Goal: Book appointment/travel/reservation

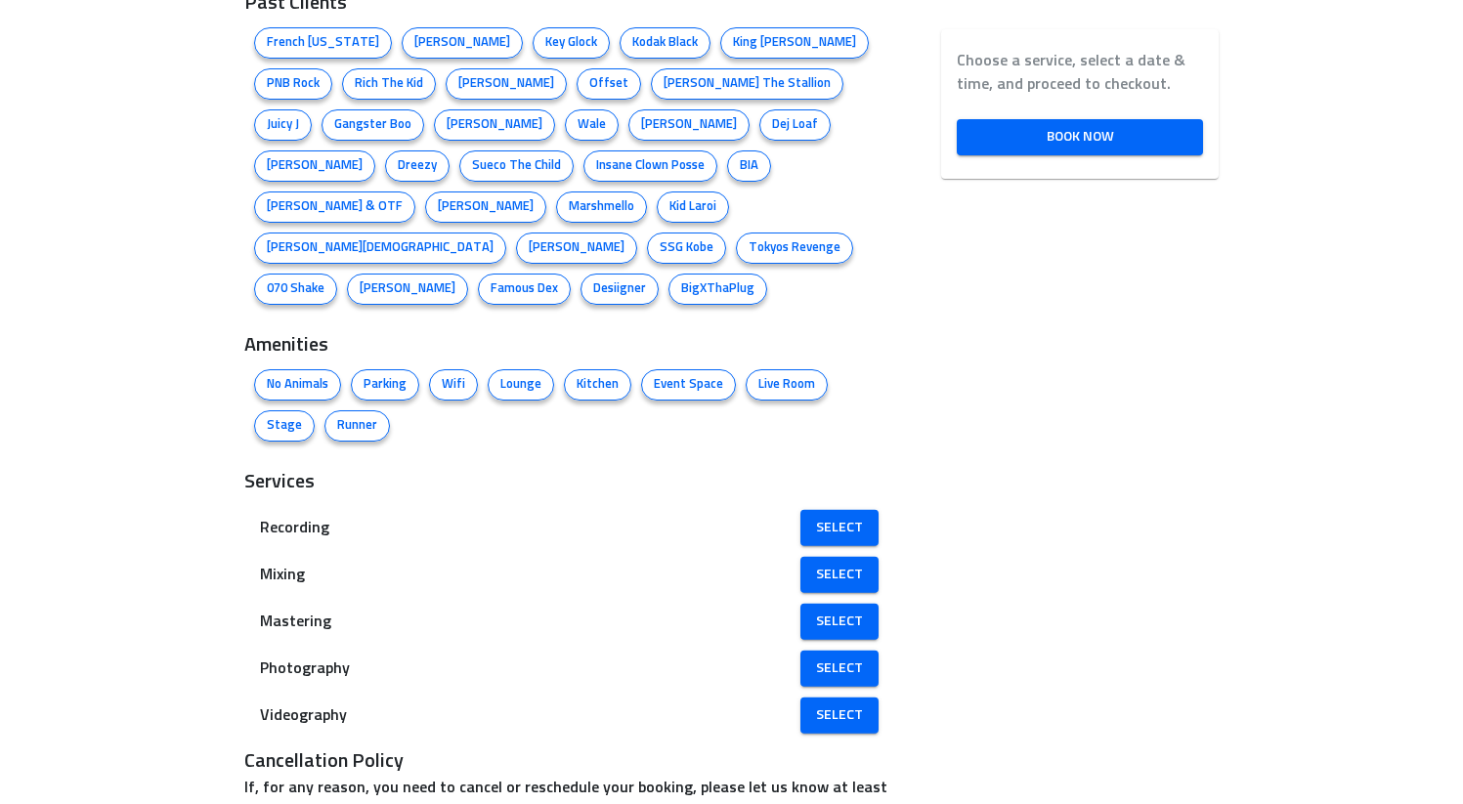
scroll to position [1216, 0]
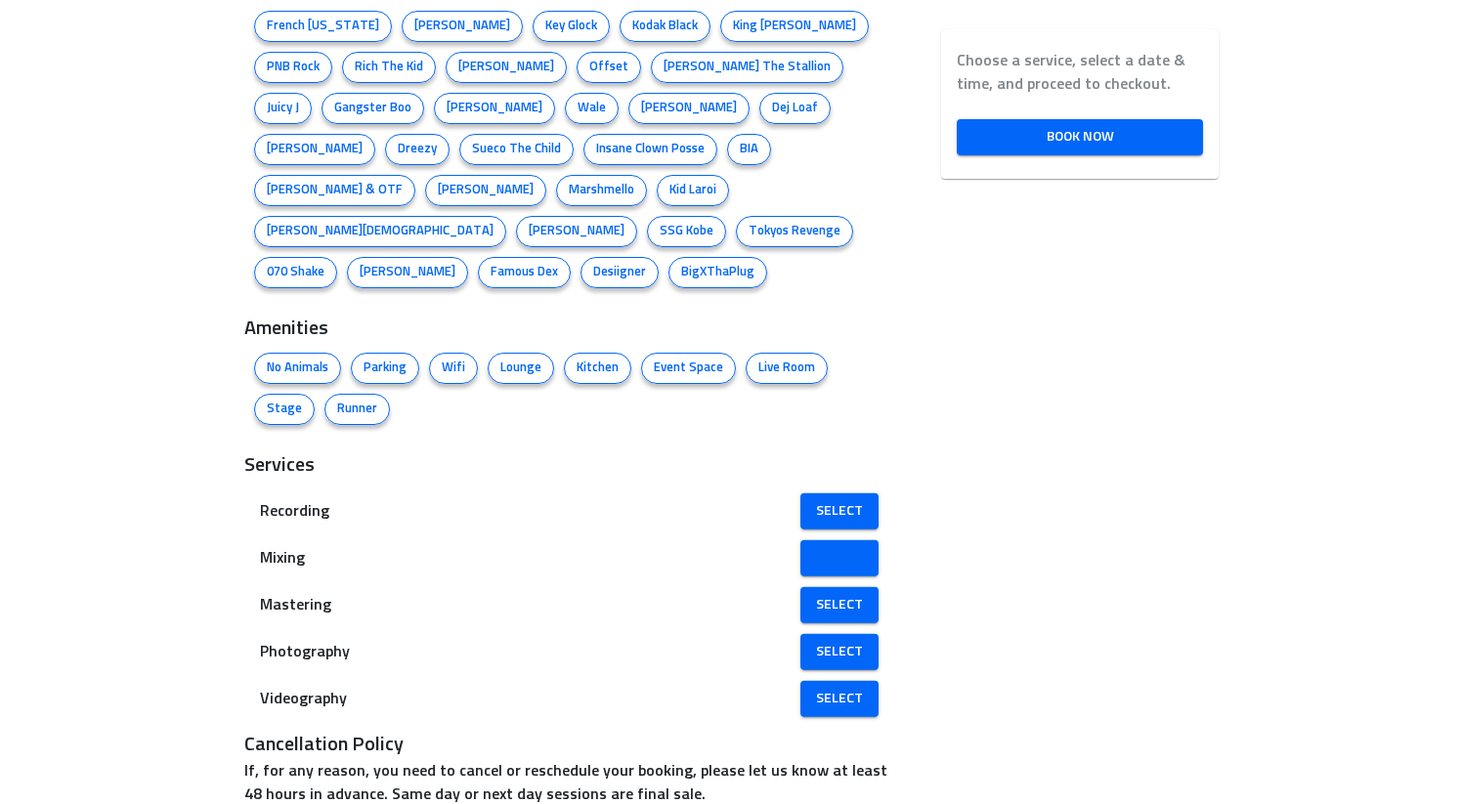
click at [840, 546] on span "Select" at bounding box center [839, 558] width 47 height 24
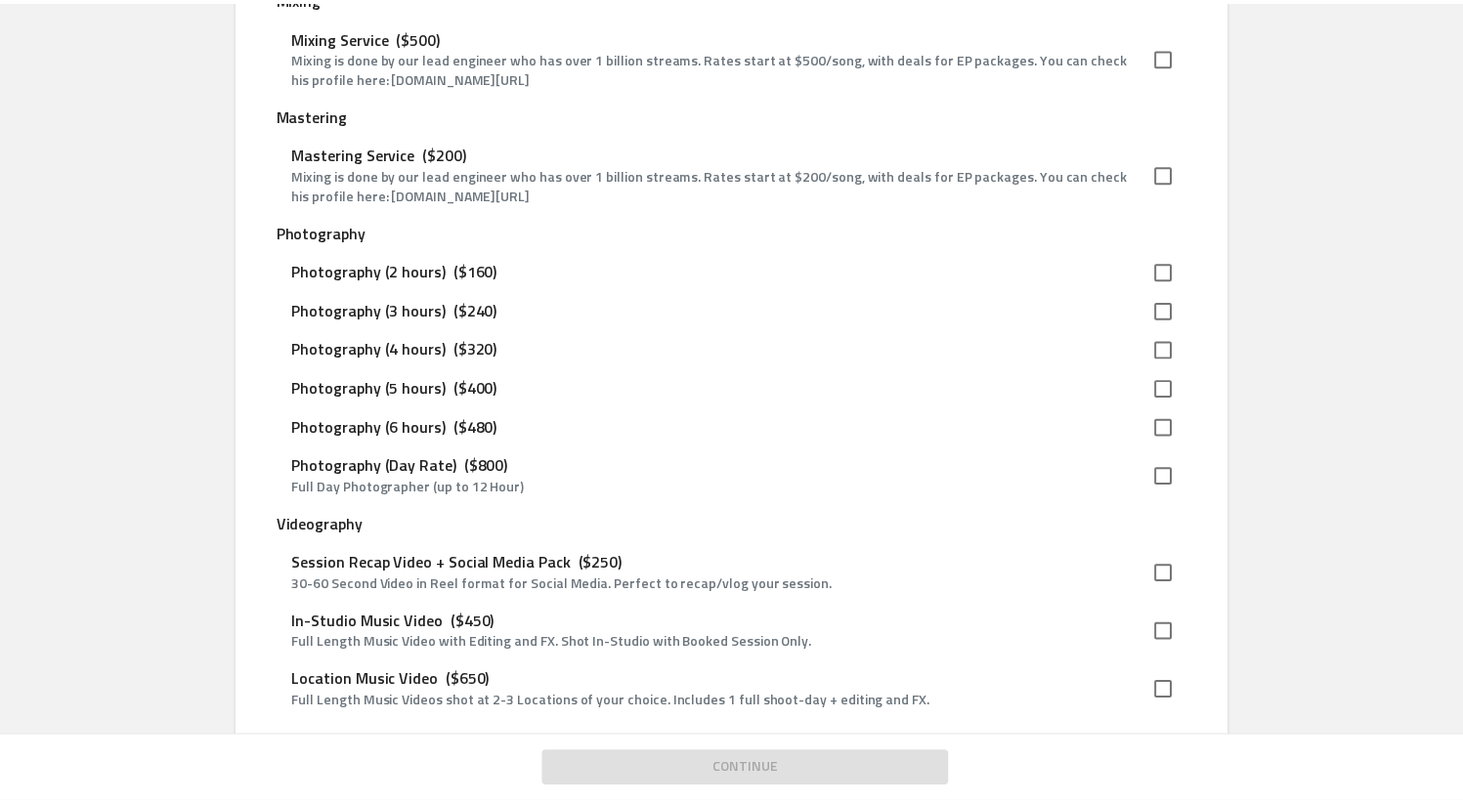
scroll to position [2700, 0]
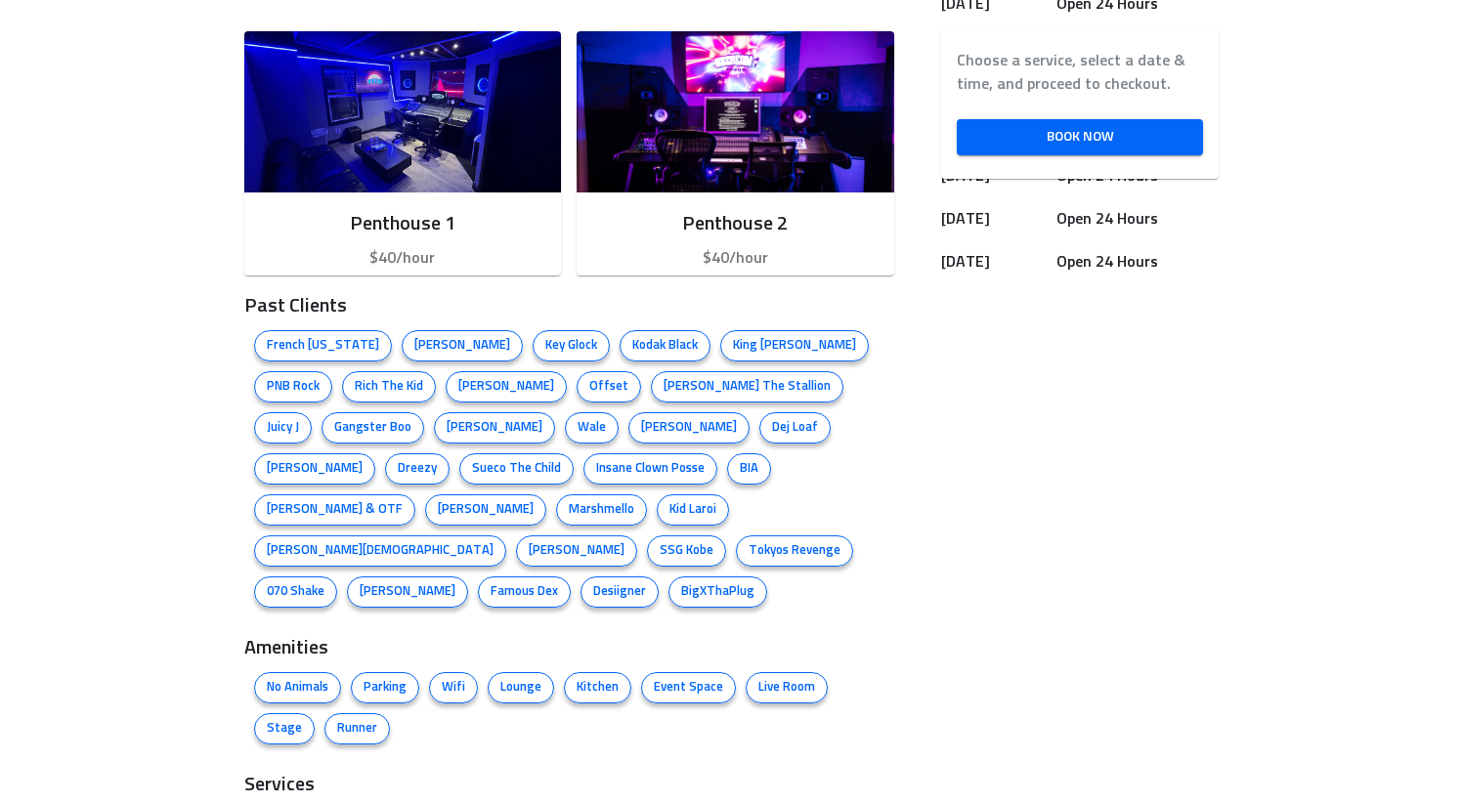
scroll to position [1216, 0]
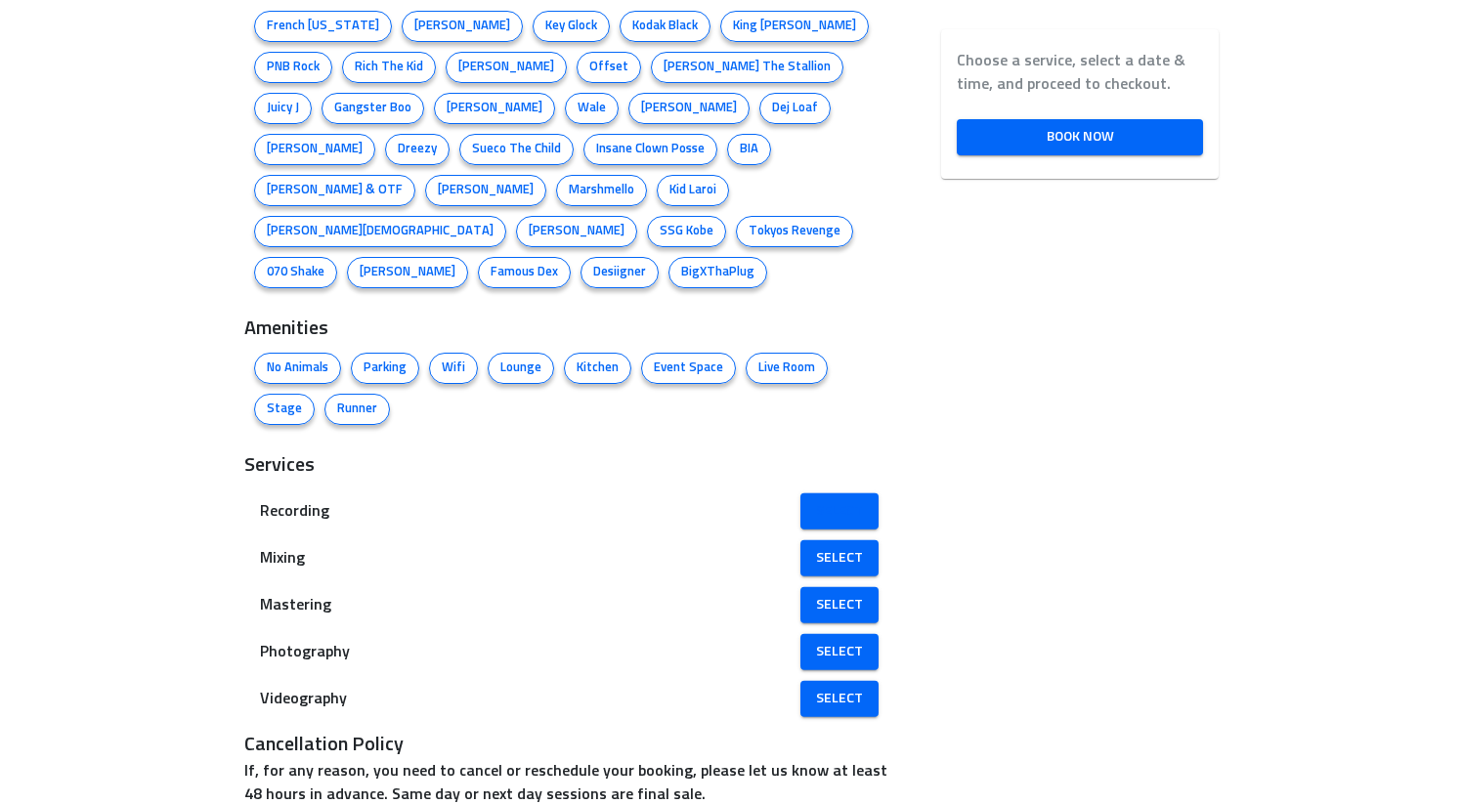
click at [826, 499] on span "Select" at bounding box center [839, 511] width 47 height 24
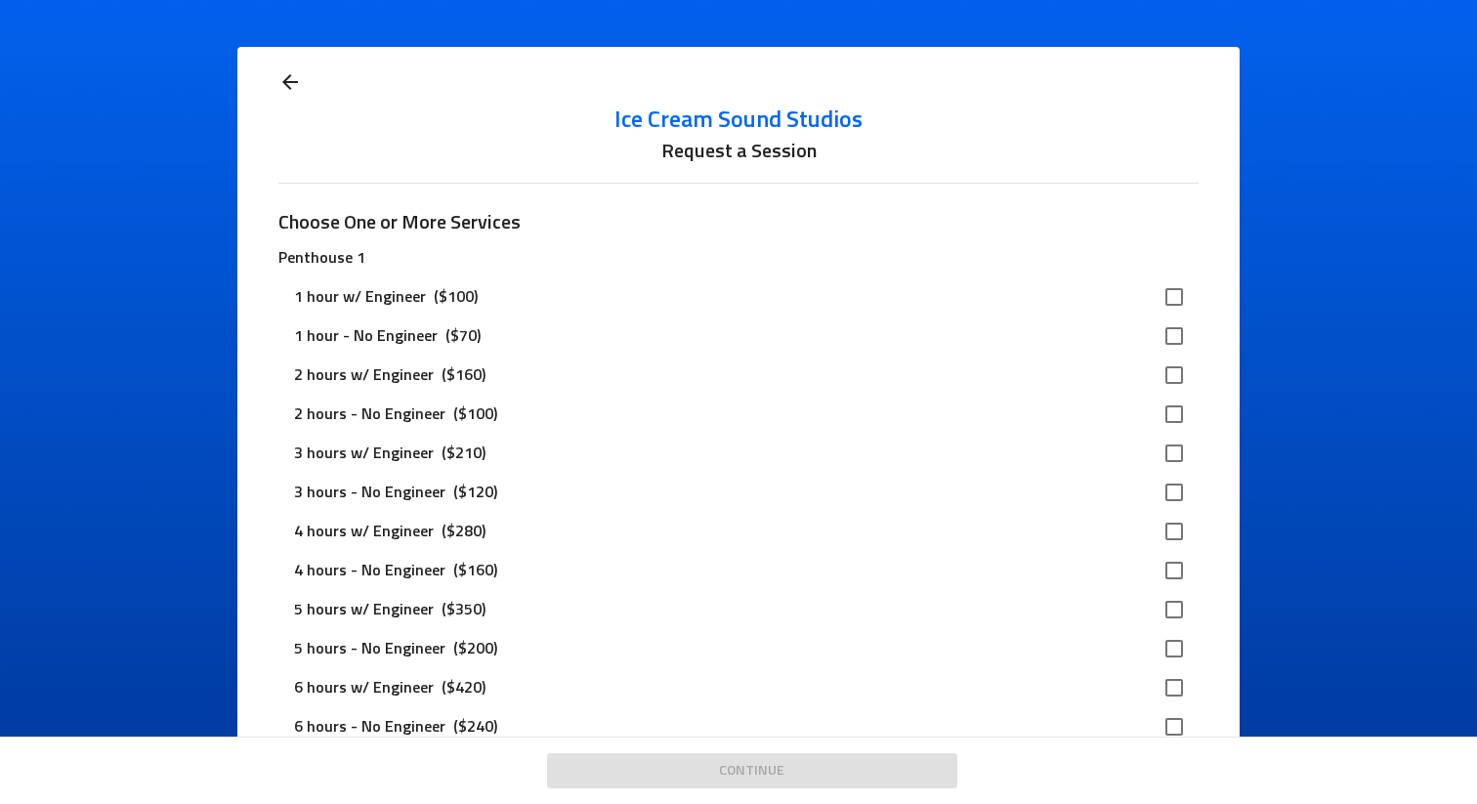
click at [286, 77] on icon at bounding box center [289, 81] width 23 height 23
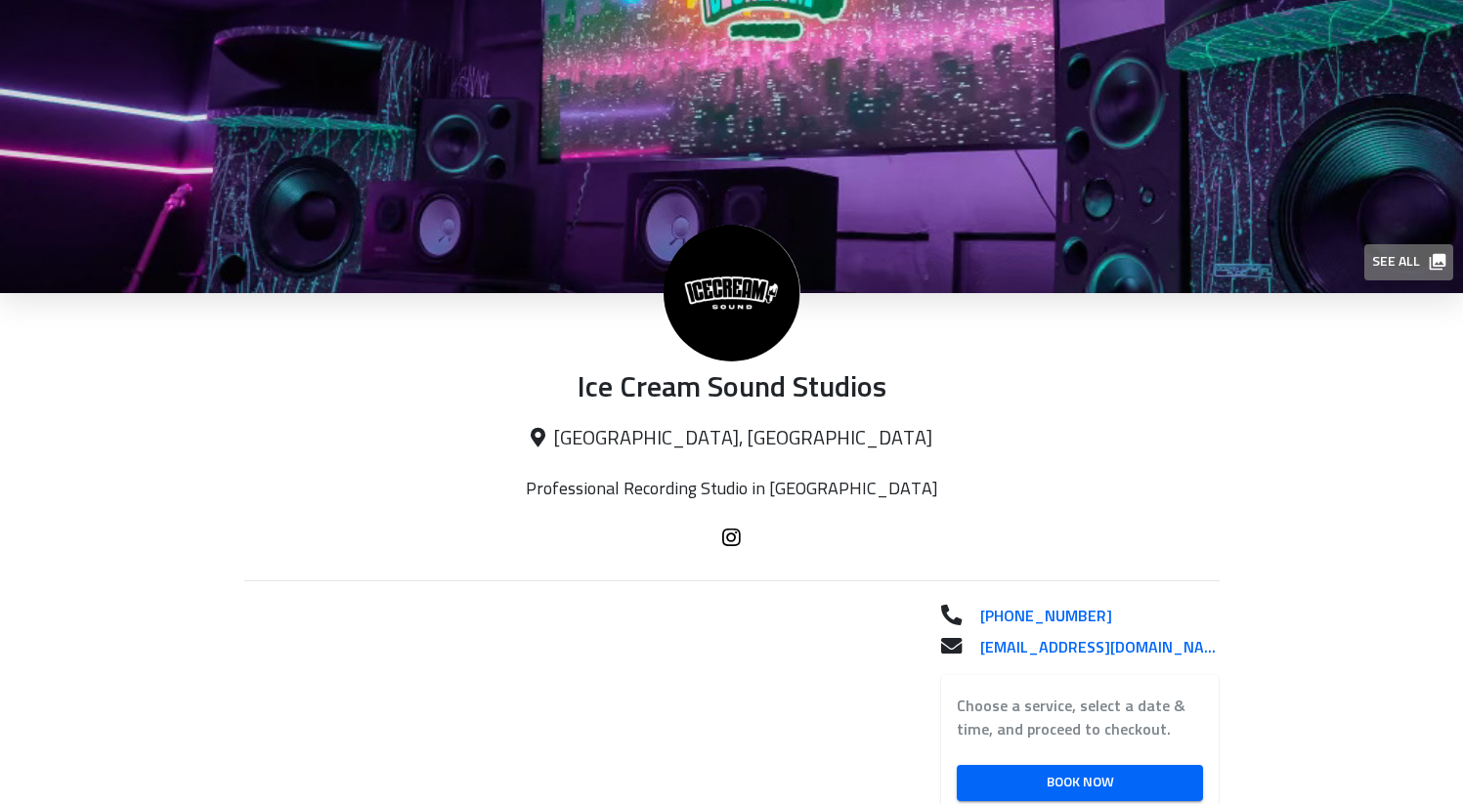
click at [952, 262] on span "See all" at bounding box center [1407, 262] width 71 height 24
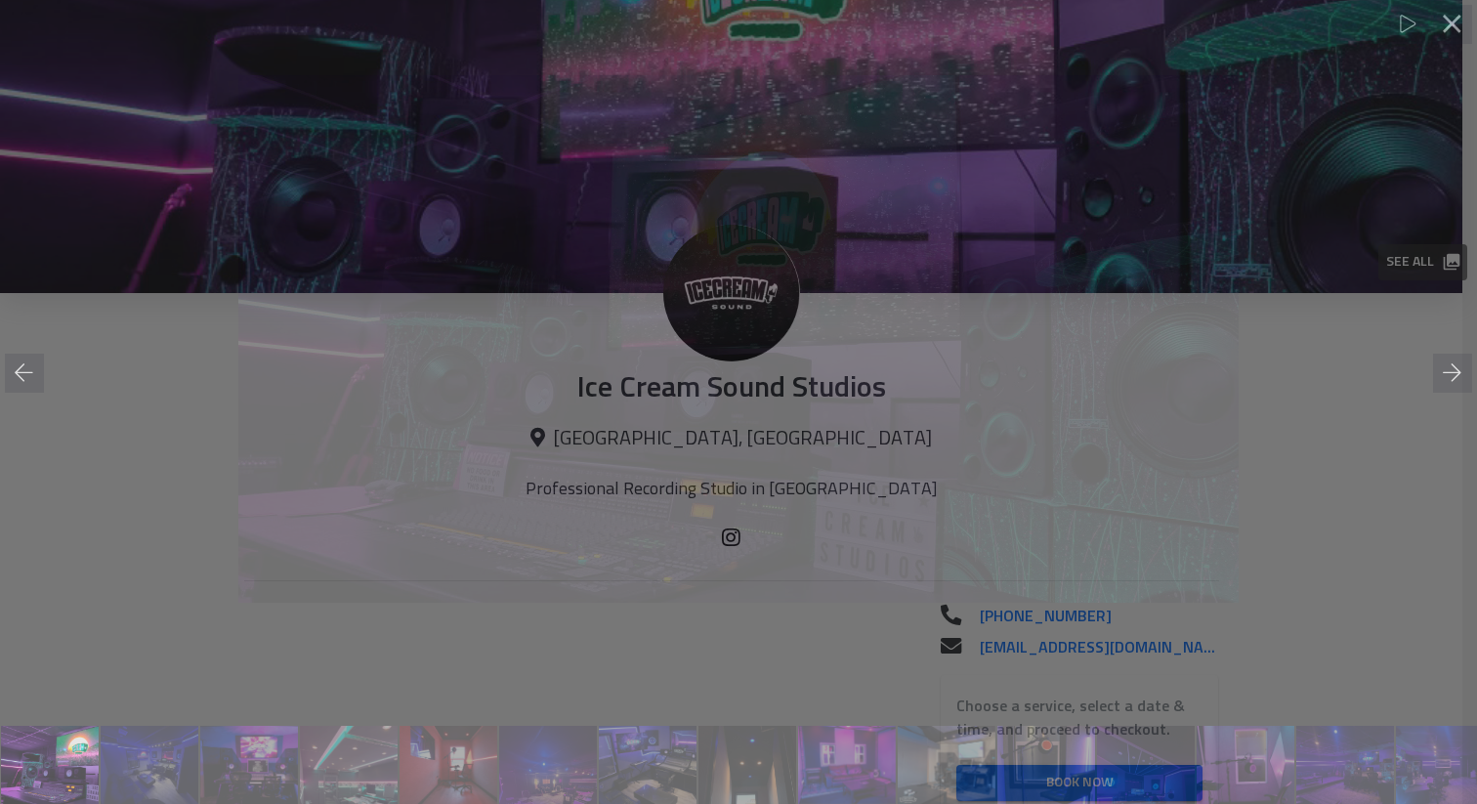
scroll to position [0, 1]
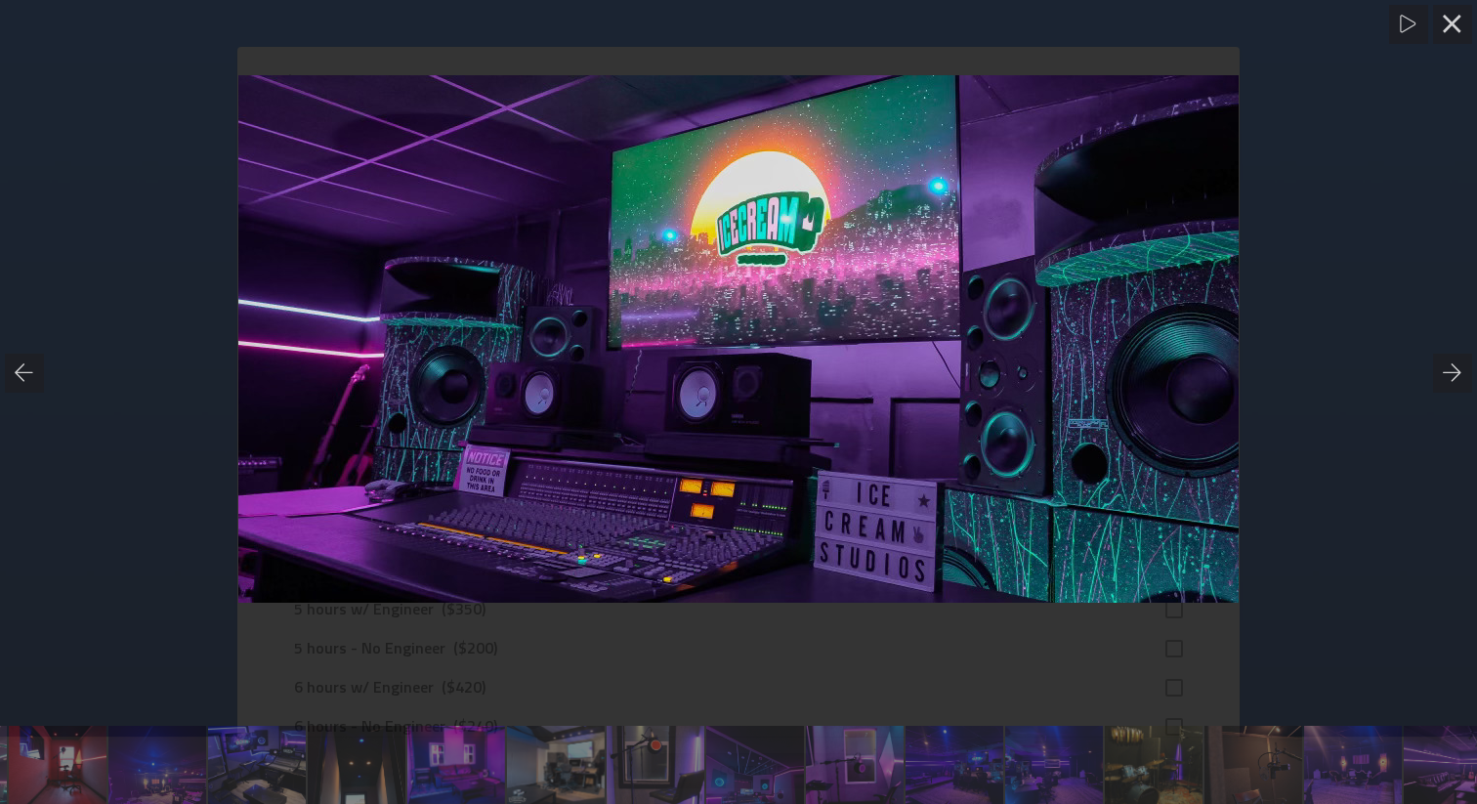
drag, startPoint x: 1231, startPoint y: 753, endPoint x: 382, endPoint y: 717, distance: 849.8
click at [382, 717] on div at bounding box center [738, 402] width 1477 height 804
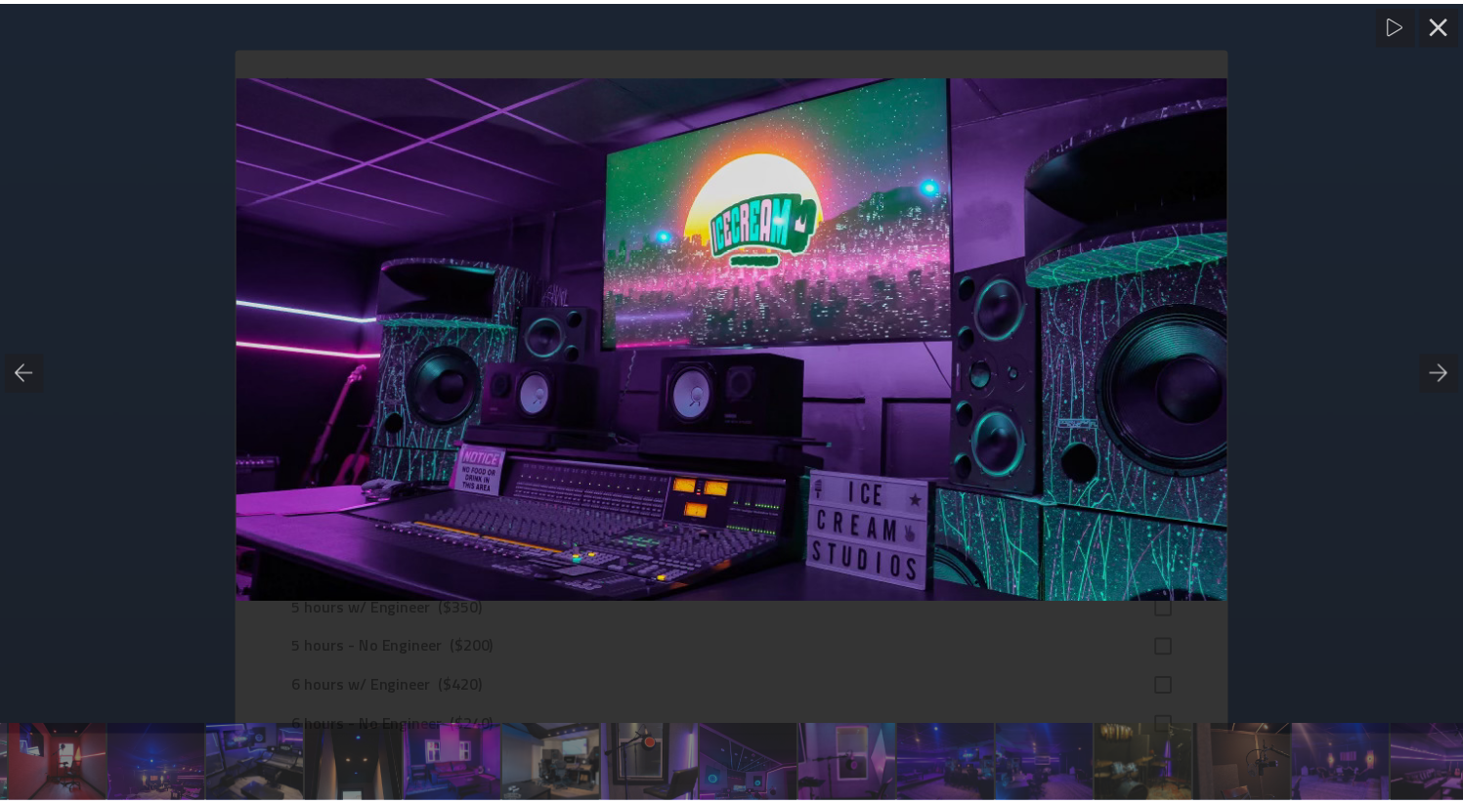
scroll to position [0, 715]
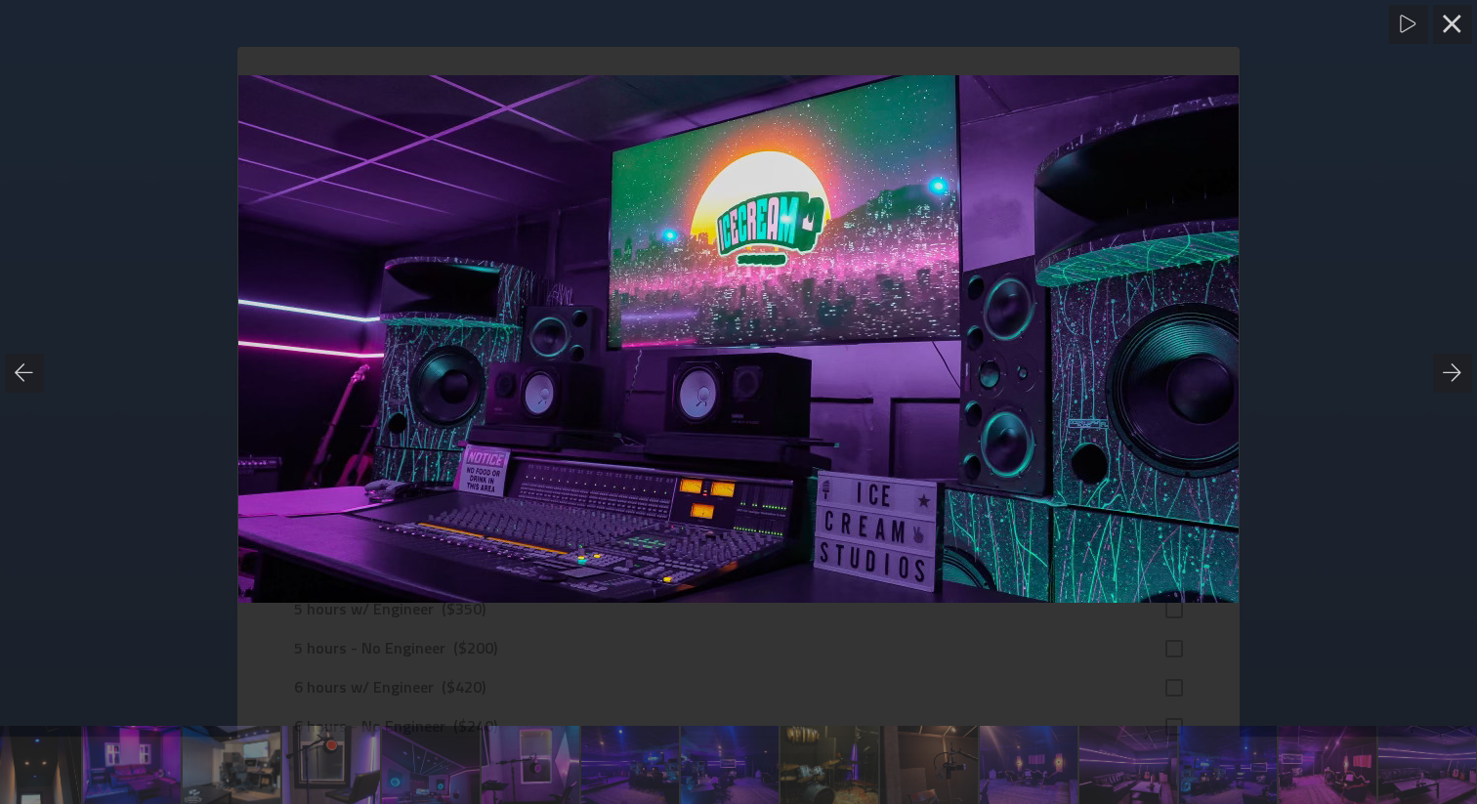
drag, startPoint x: 809, startPoint y: 751, endPoint x: 243, endPoint y: 748, distance: 565.7
click at [246, 748] on div at bounding box center [738, 765] width 1477 height 78
drag, startPoint x: 958, startPoint y: 747, endPoint x: 0, endPoint y: 726, distance: 957.8
click at [0, 726] on div at bounding box center [738, 765] width 1477 height 78
drag, startPoint x: 1005, startPoint y: 754, endPoint x: 489, endPoint y: 764, distance: 517.0
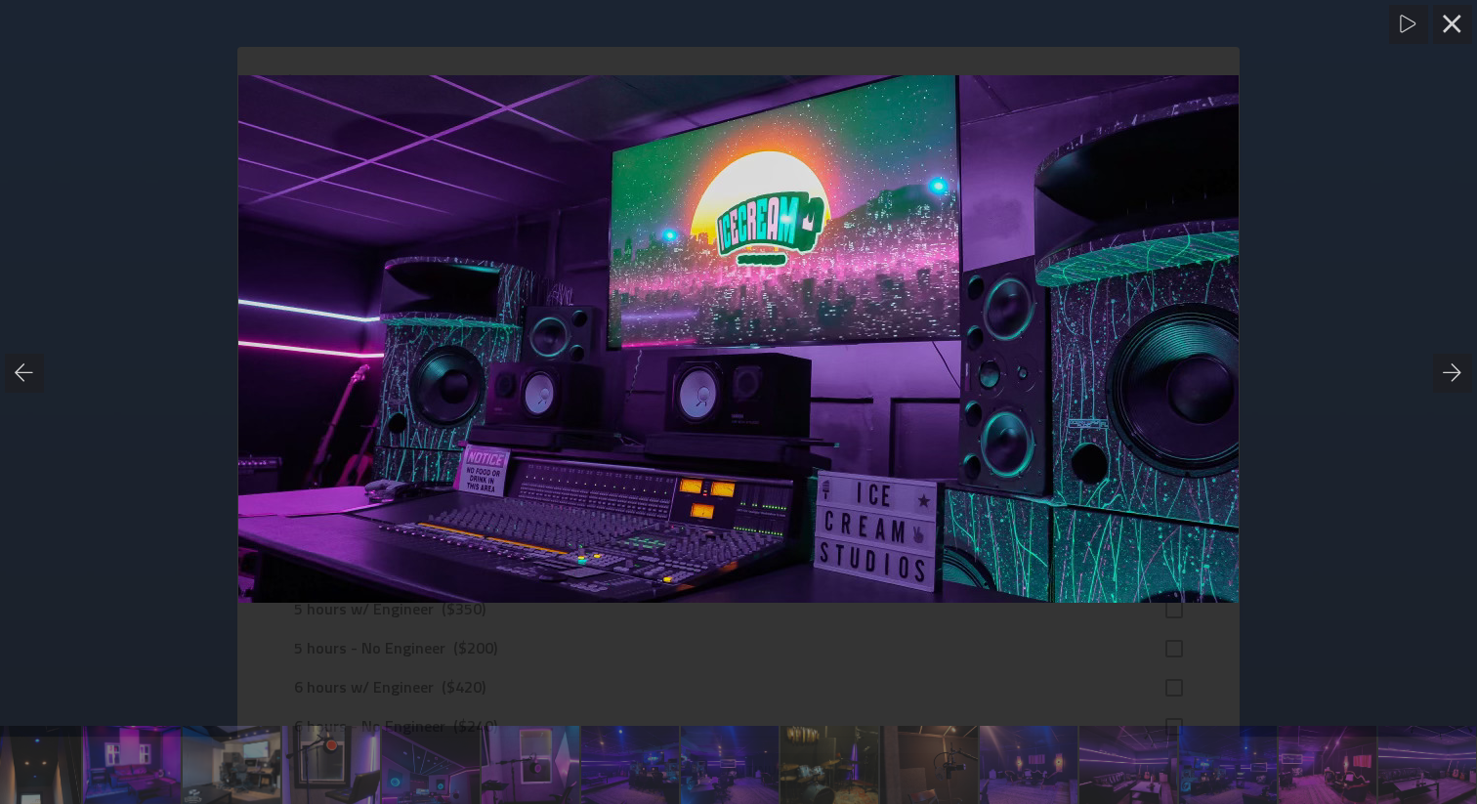
click at [489, 764] on div at bounding box center [738, 765] width 1477 height 78
click at [952, 20] on icon at bounding box center [1453, 25] width 20 height 20
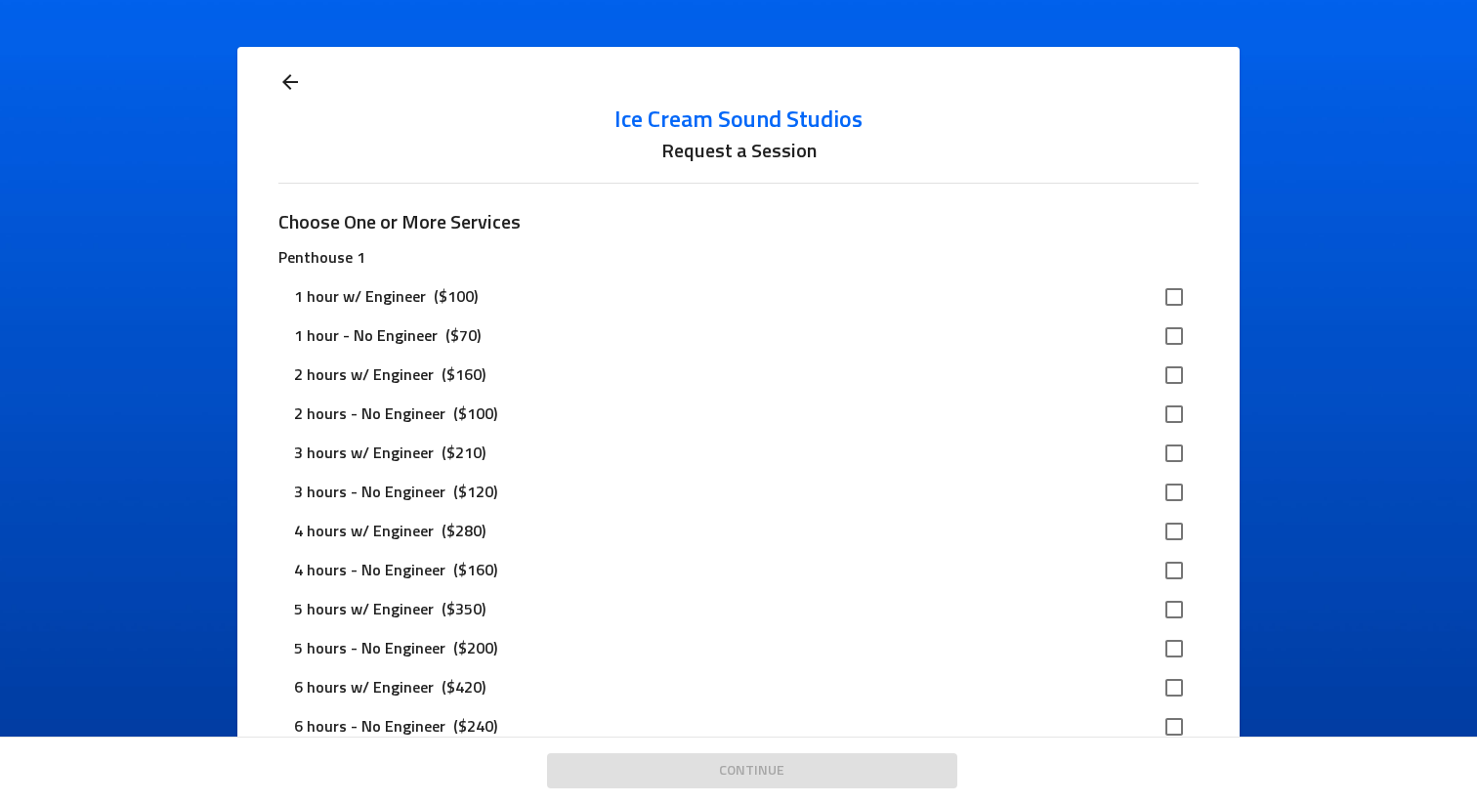
click at [287, 72] on icon at bounding box center [289, 81] width 23 height 23
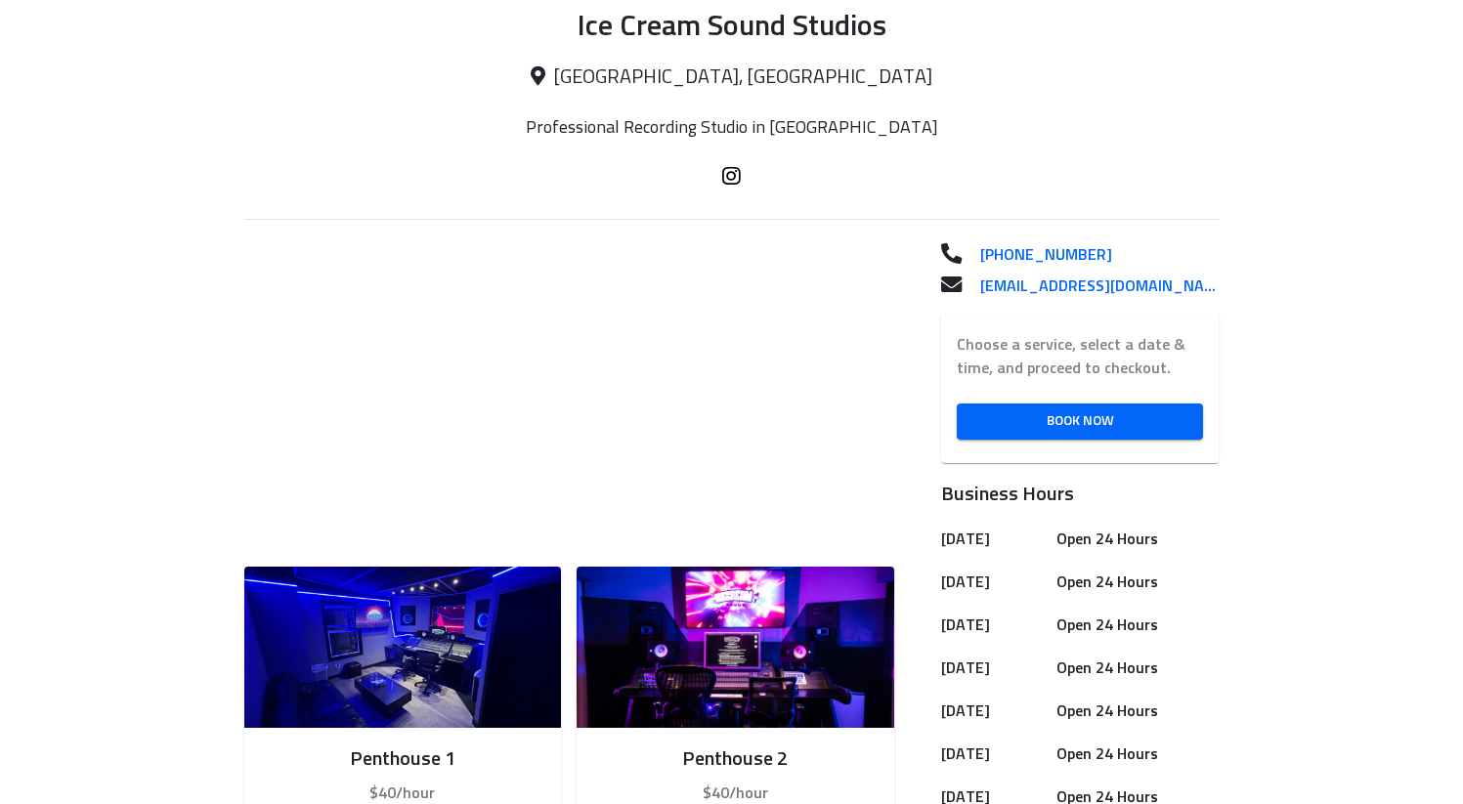
scroll to position [404, 0]
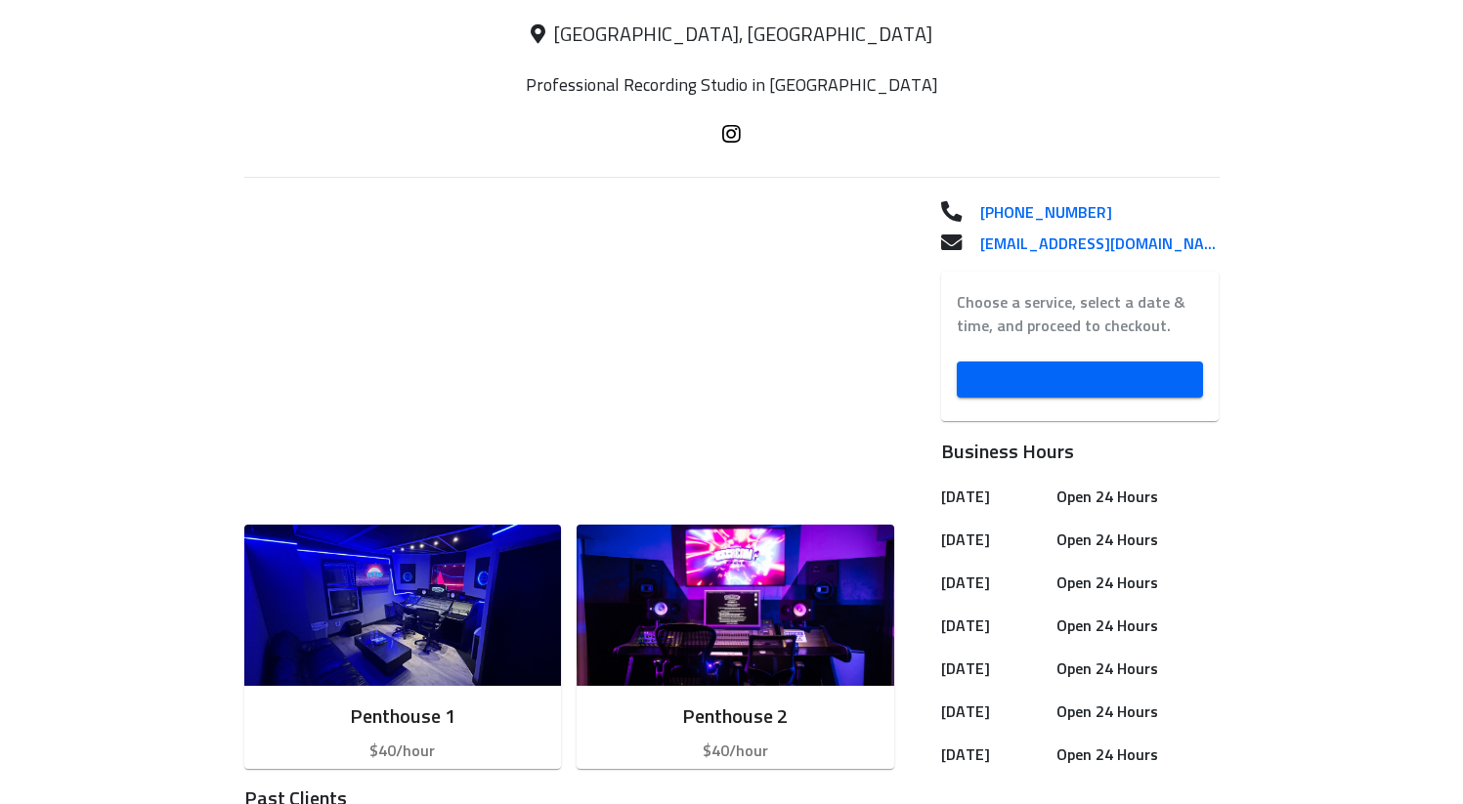
click at [998, 386] on span "Book Now" at bounding box center [1080, 379] width 216 height 24
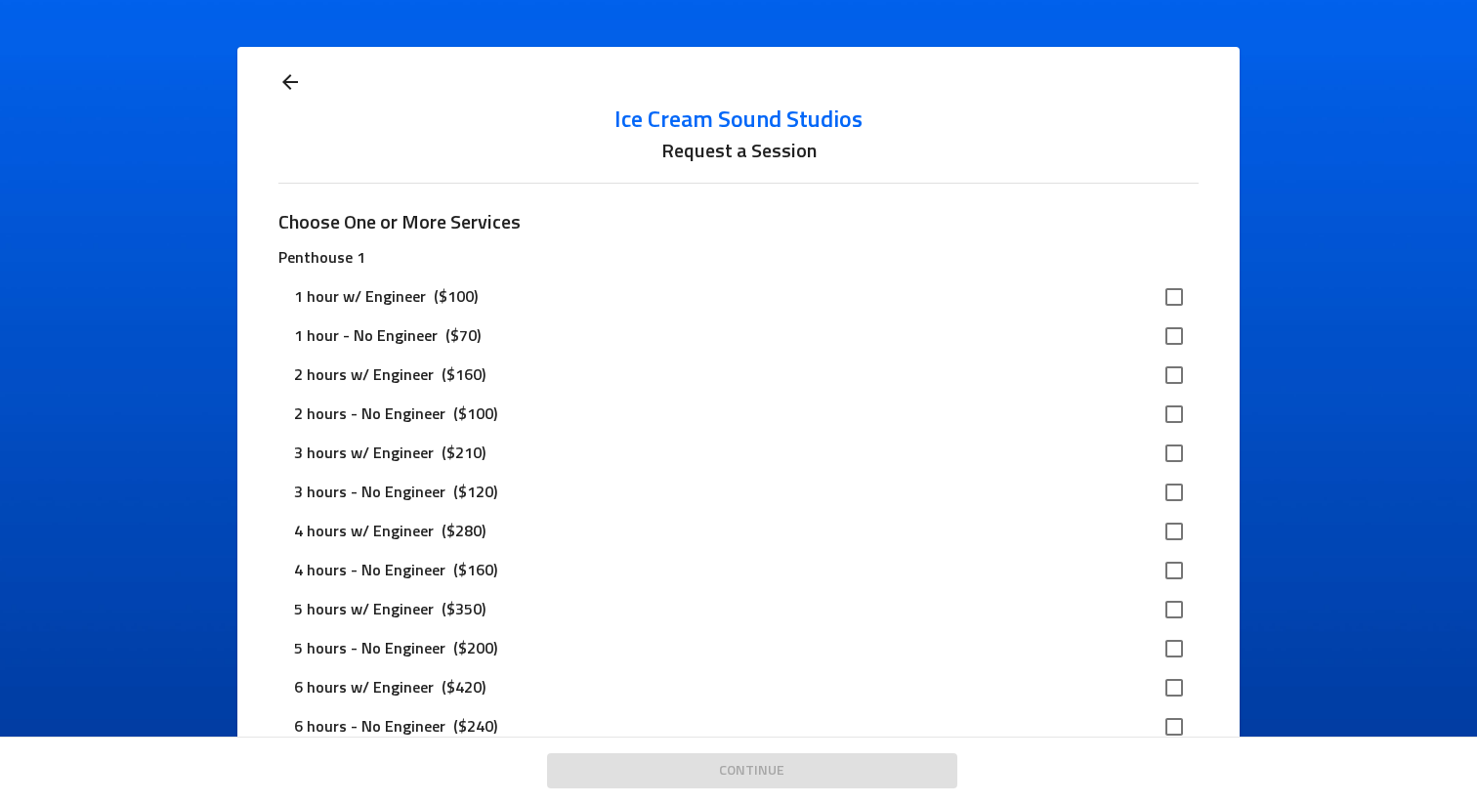
click at [566, 298] on div "1 hour w/ Engineer ($100)" at bounding box center [722, 296] width 857 height 23
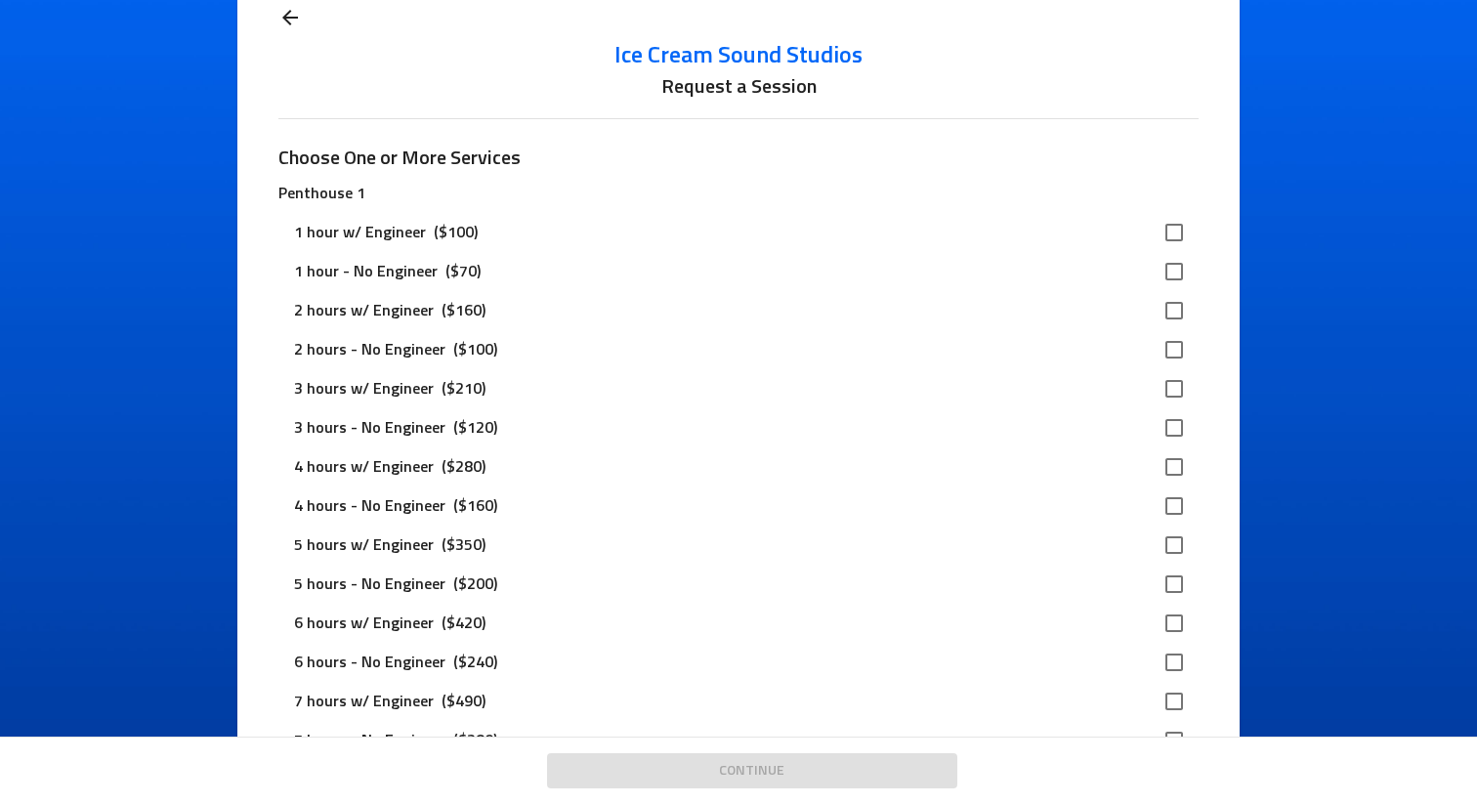
scroll to position [66, 0]
click at [1163, 226] on input "checkbox" at bounding box center [1174, 230] width 41 height 41
checkbox input "true"
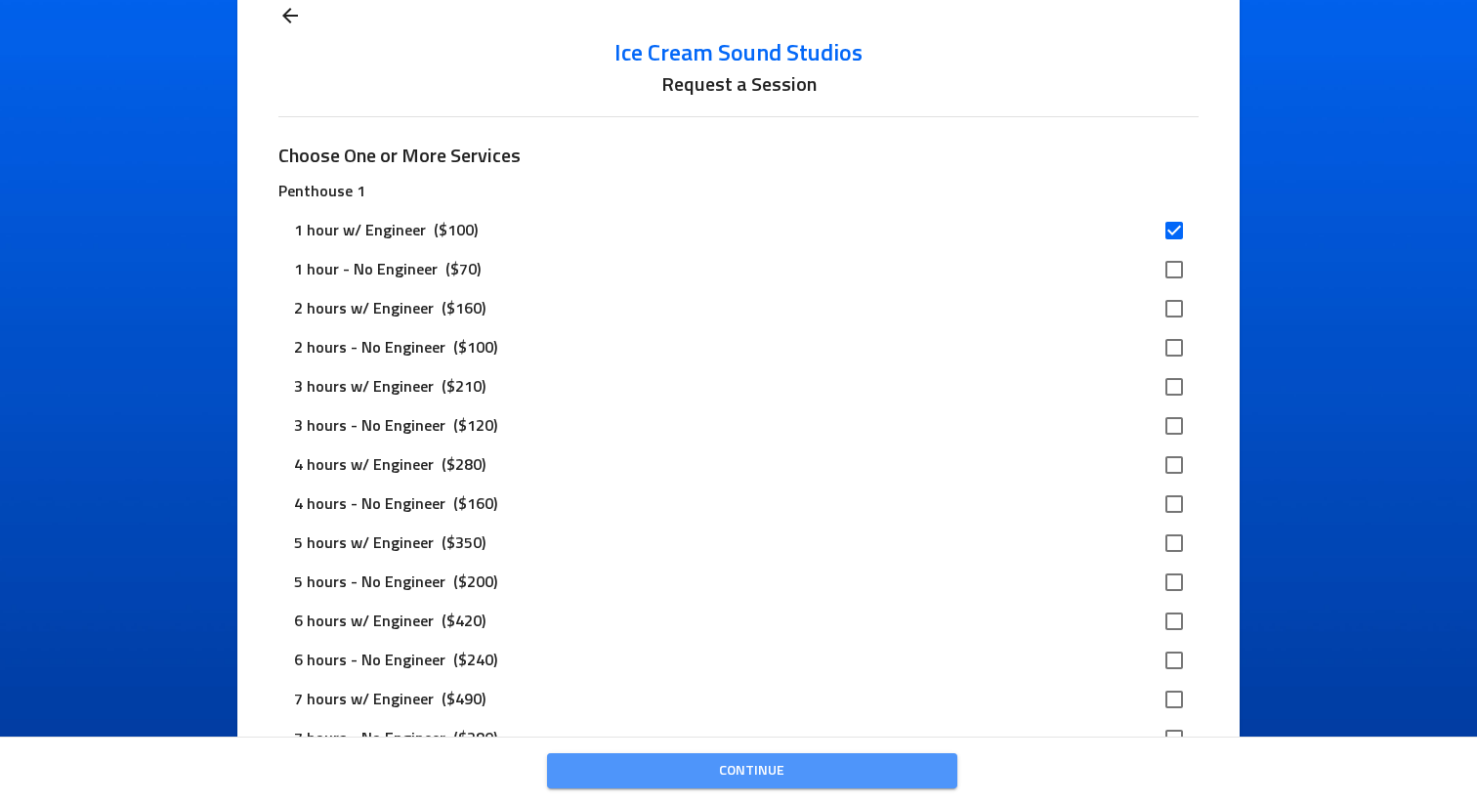
click at [799, 778] on span "Continue" at bounding box center [752, 771] width 379 height 24
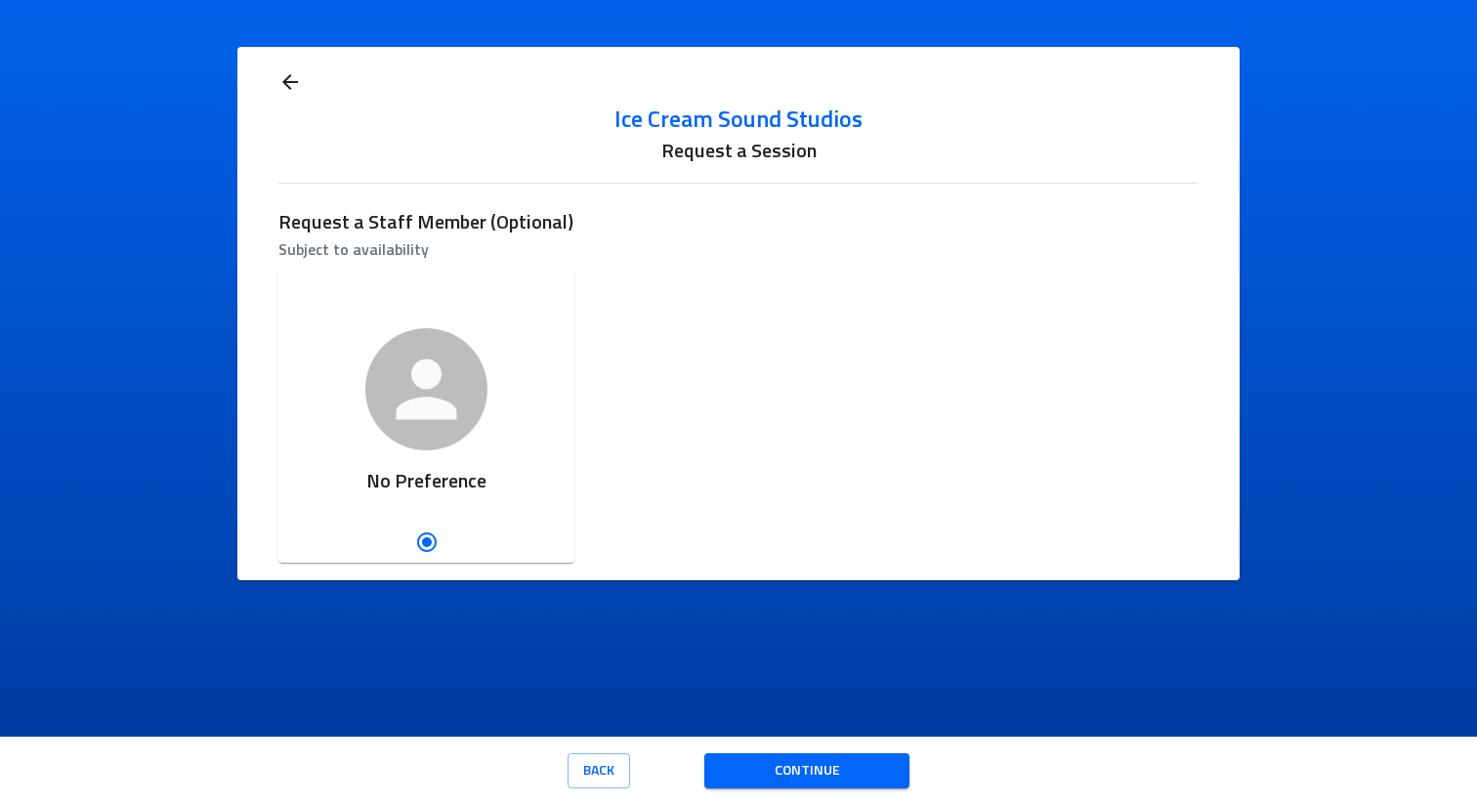
click at [741, 351] on div "Ice Cream Sound Studios Studio Manager [MEDICAL_DATA] Recording Engineer No Pre…" at bounding box center [738, 416] width 935 height 309
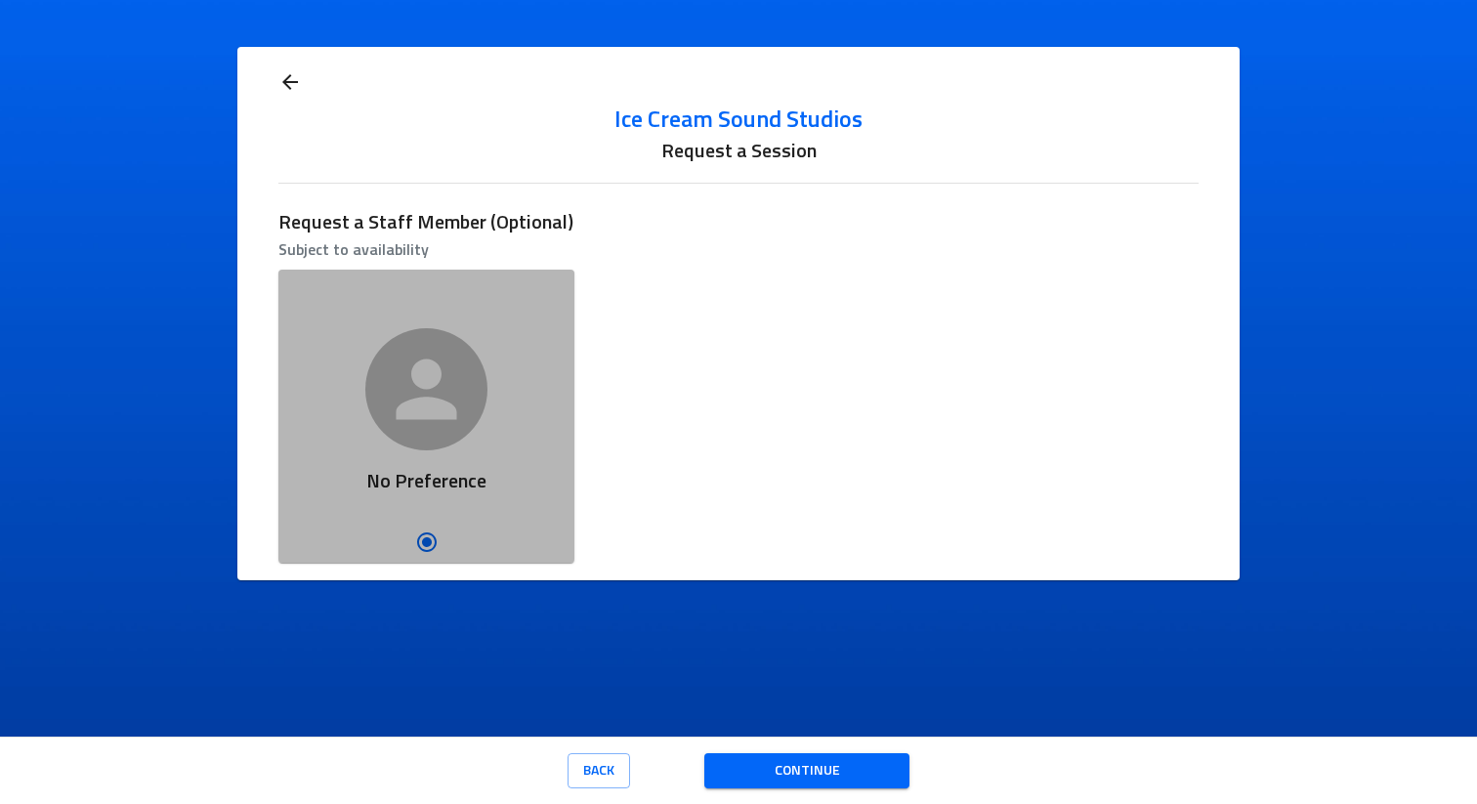
click at [456, 426] on icon "button" at bounding box center [427, 390] width 92 height 92
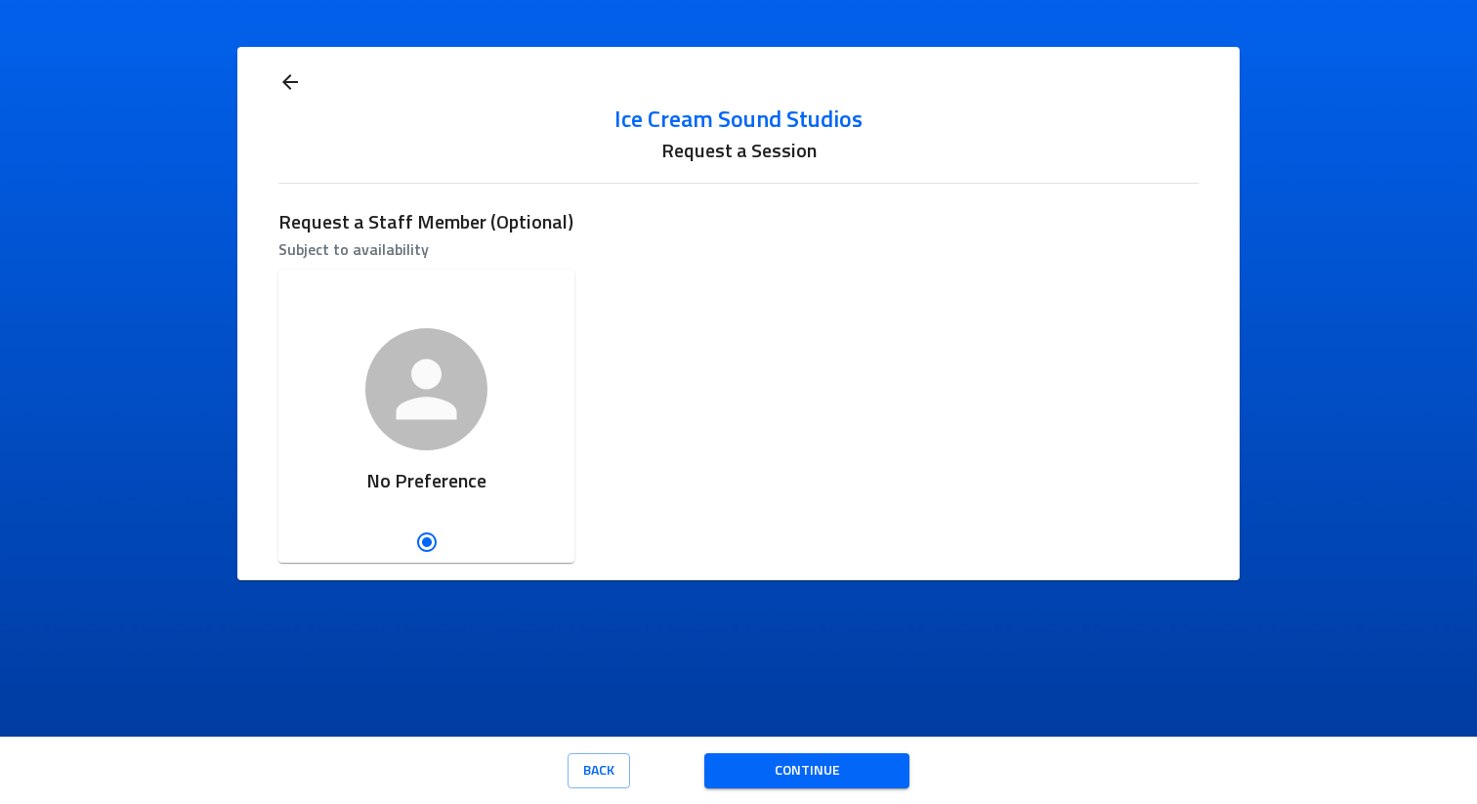
click at [664, 283] on div "Ice Cream Sound Studios Studio Manager ADHD Recording Engineer No Preference" at bounding box center [738, 416] width 935 height 309
click at [697, 349] on div "Ice Cream Sound Studios Studio Manager ADHD Recording Engineer No Preference" at bounding box center [738, 416] width 935 height 309
click at [773, 774] on span "Continue" at bounding box center [807, 771] width 174 height 24
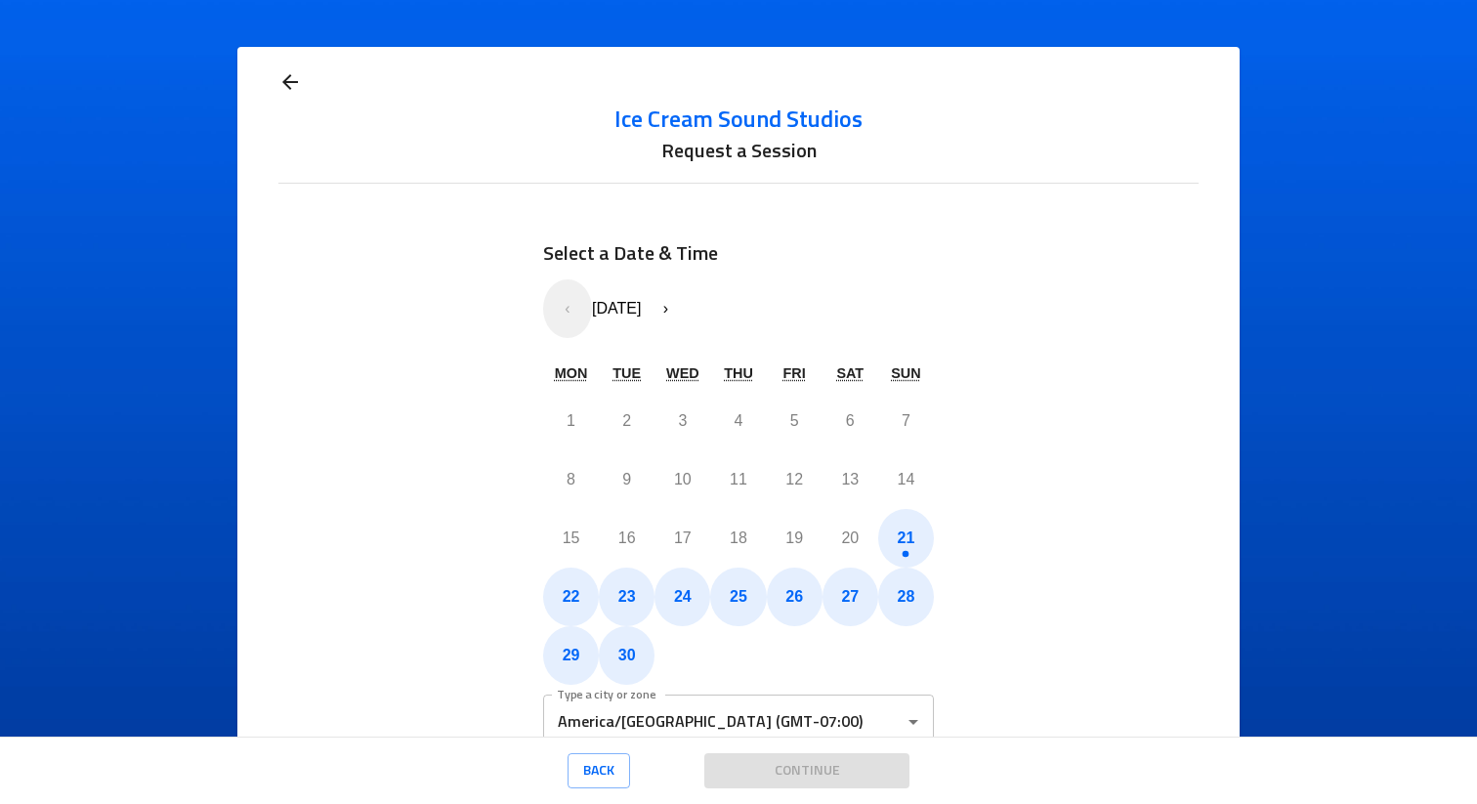
click at [284, 82] on icon at bounding box center [290, 82] width 16 height 16
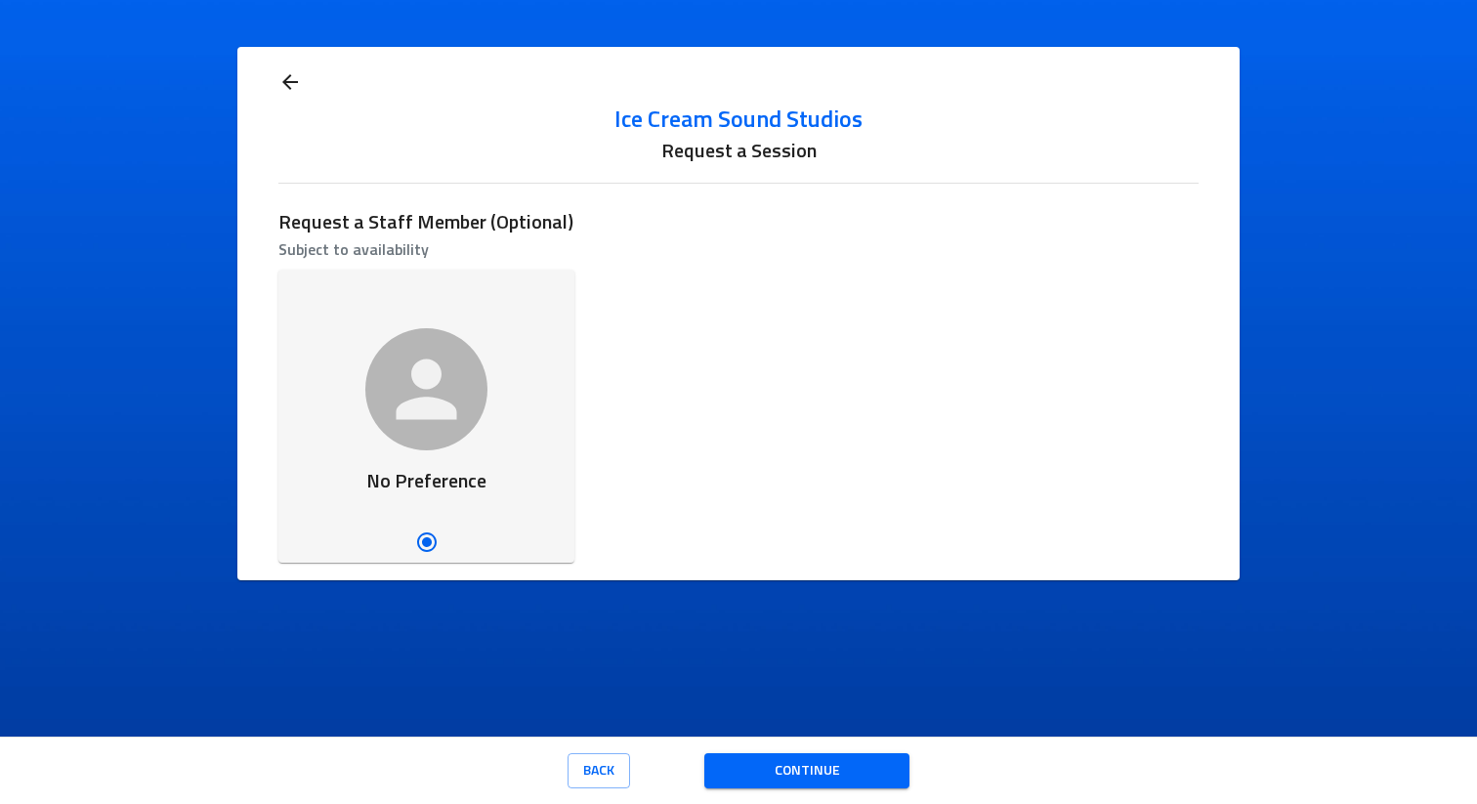
click at [420, 410] on icon "button" at bounding box center [428, 390] width 62 height 62
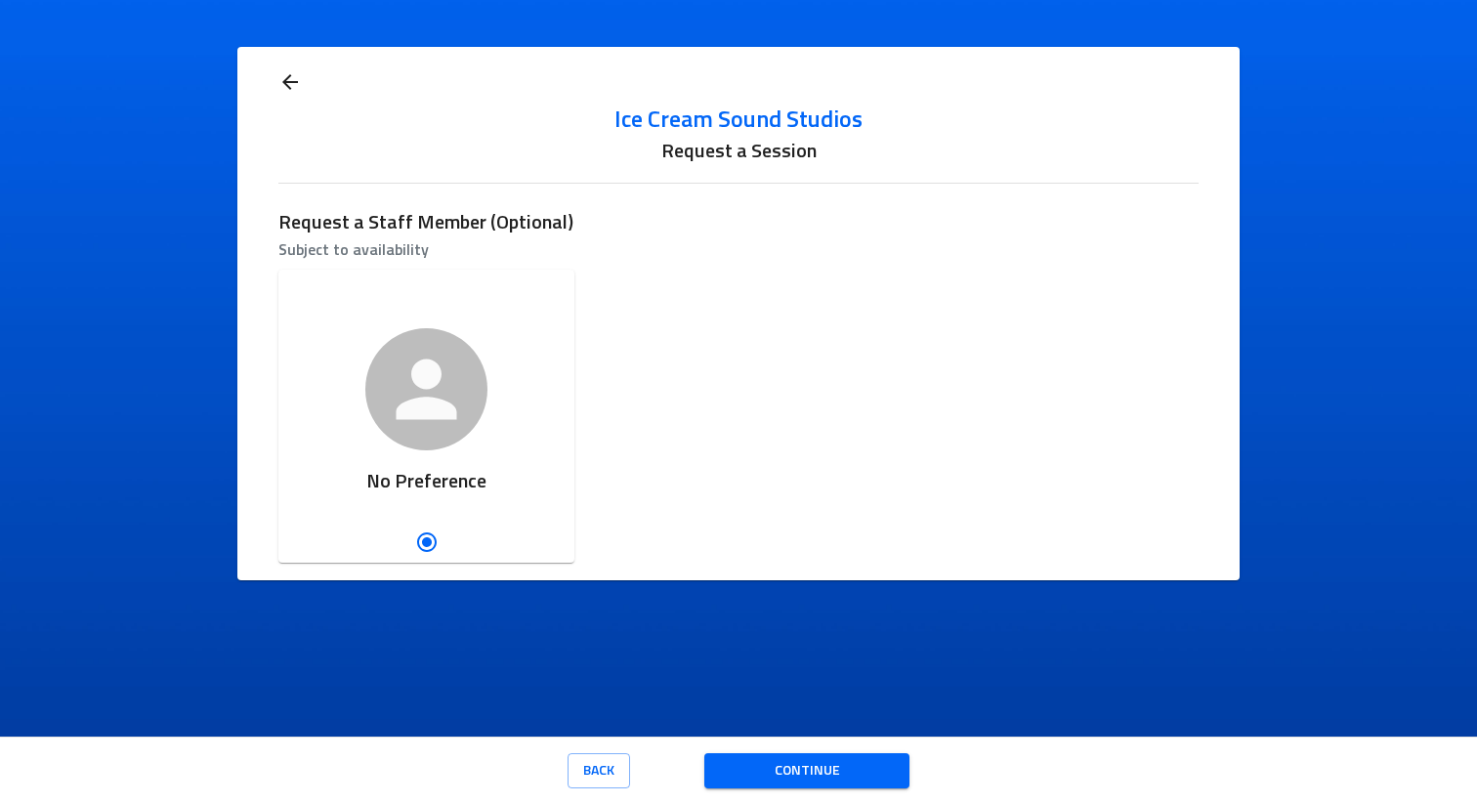
click at [643, 388] on div "Ice Cream Sound Studios Studio Manager ADHD Recording Engineer No Preference" at bounding box center [738, 416] width 935 height 309
click at [665, 388] on div "Ice Cream Sound Studios Studio Manager ADHD Recording Engineer No Preference" at bounding box center [738, 416] width 935 height 309
click at [708, 383] on div "Ice Cream Sound Studios Studio Manager ADHD Recording Engineer No Preference" at bounding box center [738, 416] width 935 height 309
click at [764, 778] on span "Continue" at bounding box center [807, 771] width 174 height 24
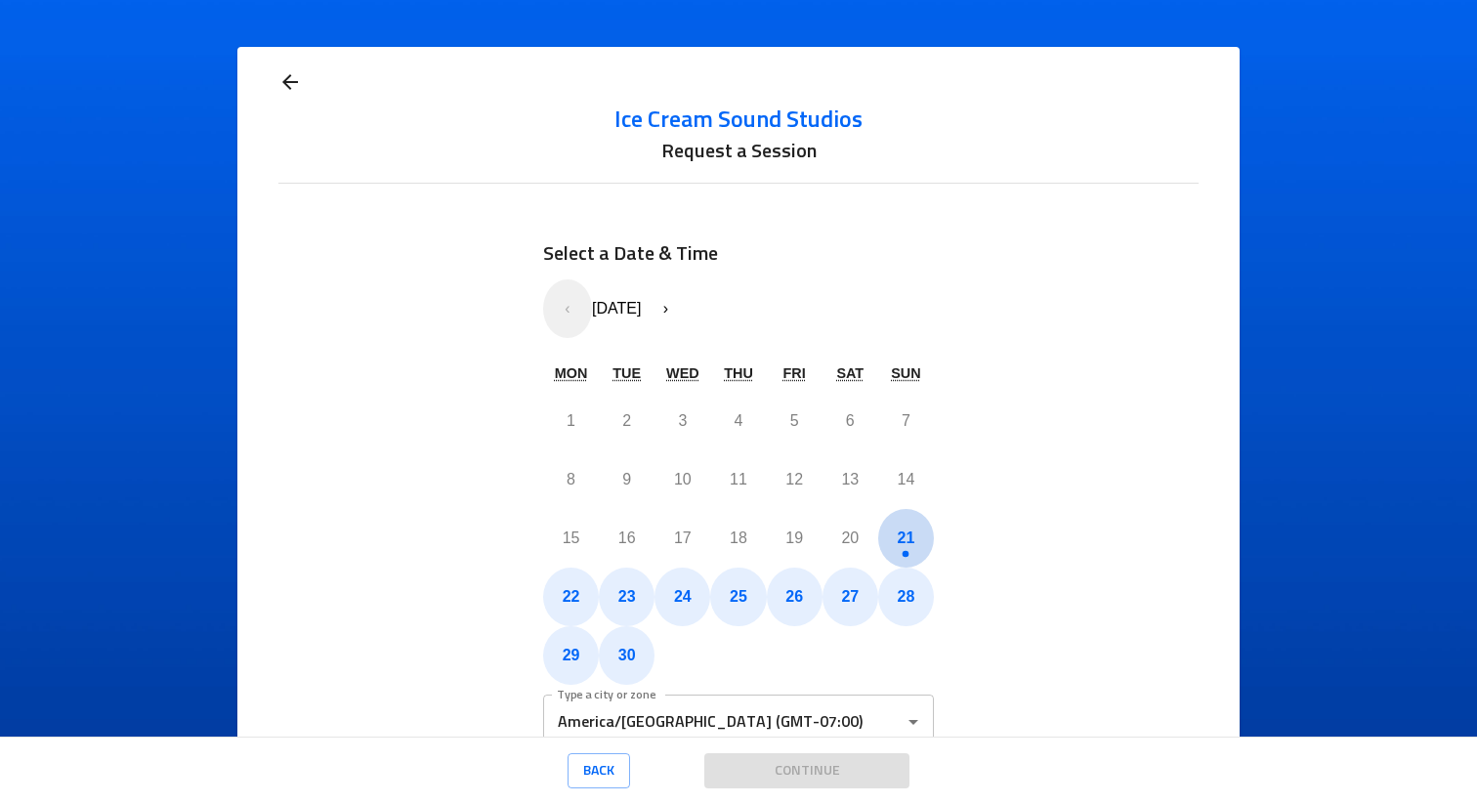
click at [905, 529] on button "21" at bounding box center [906, 538] width 56 height 59
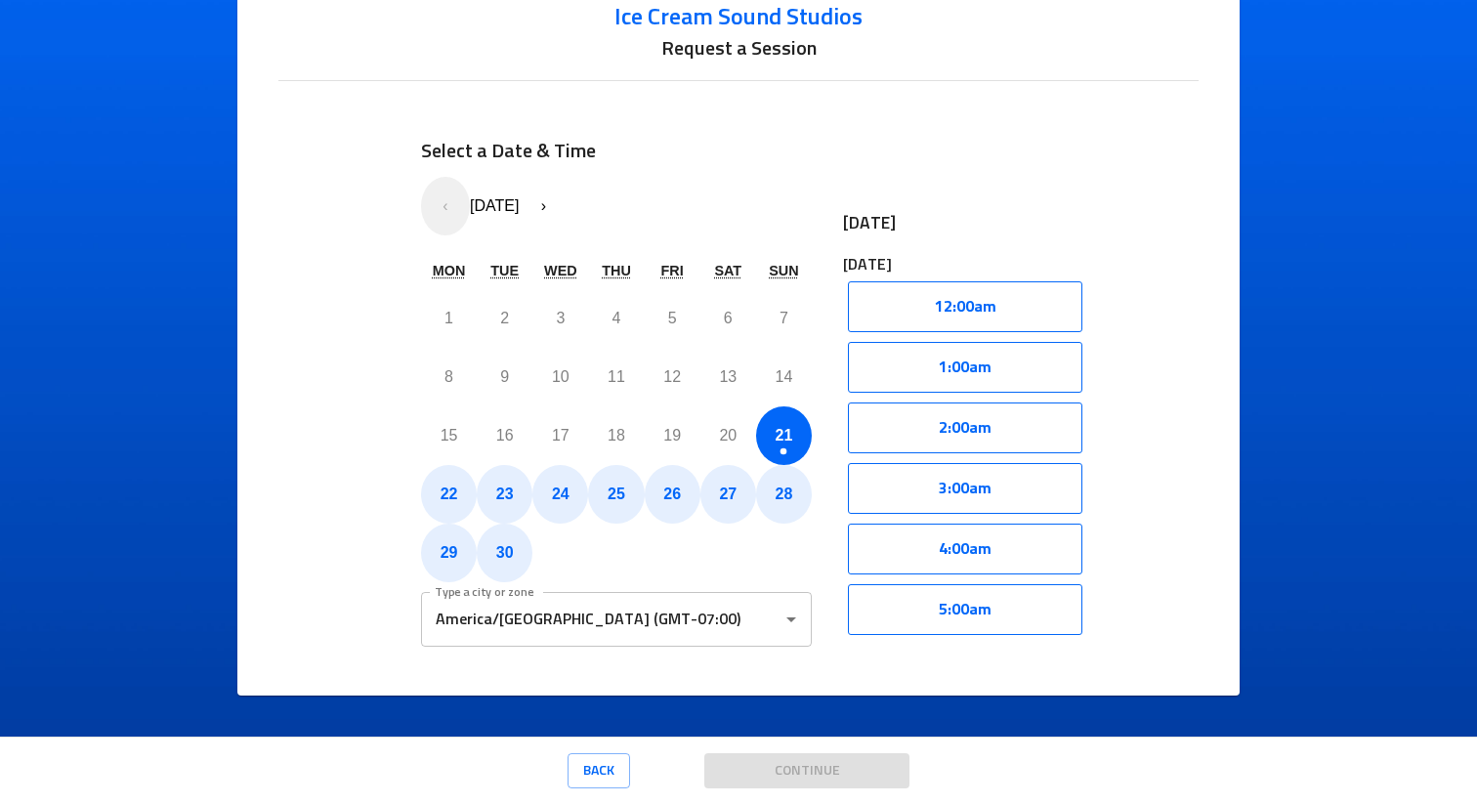
scroll to position [107, 0]
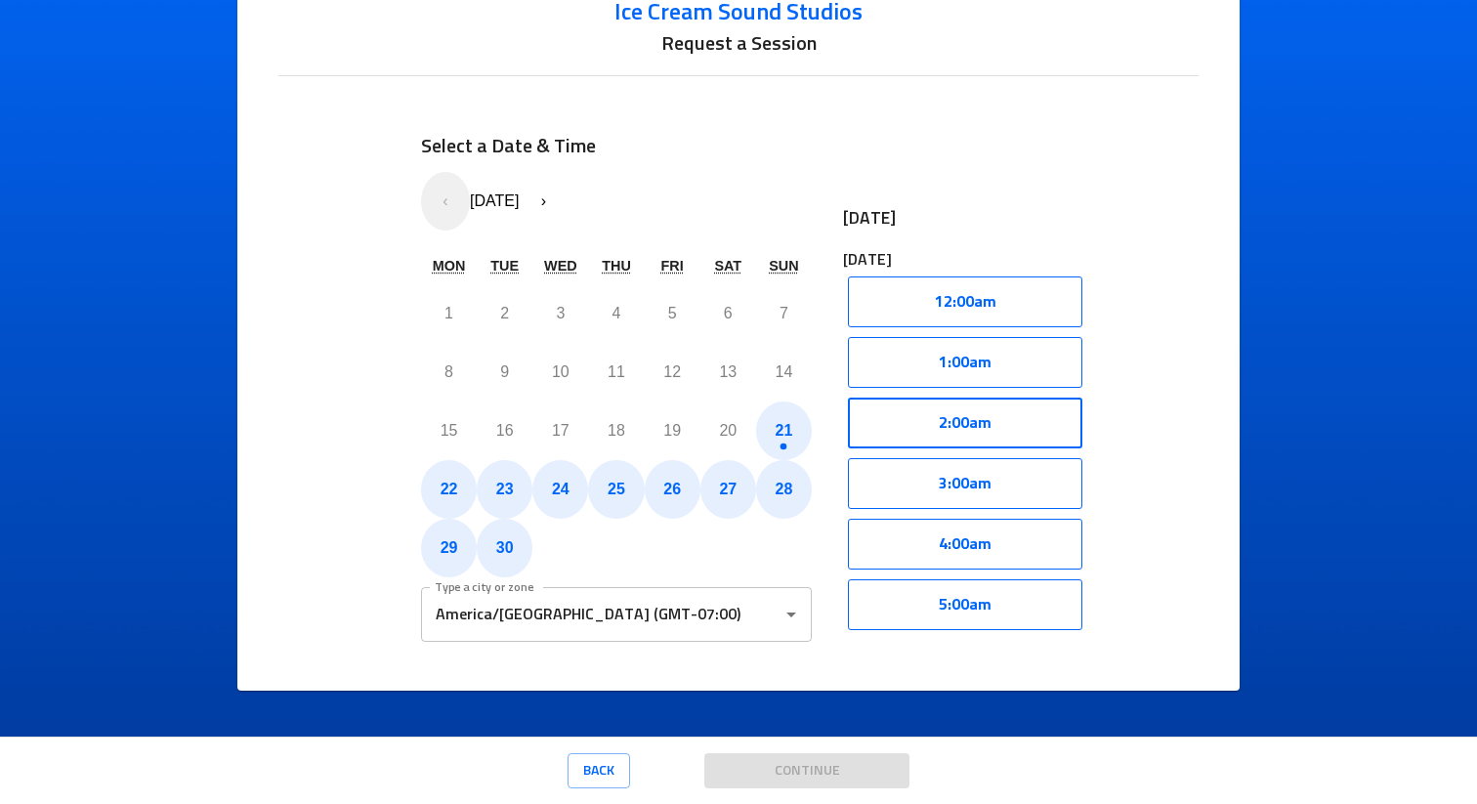
click at [957, 443] on button "2:00am" at bounding box center [965, 423] width 234 height 51
click at [1024, 430] on button "Select" at bounding box center [1026, 423] width 111 height 51
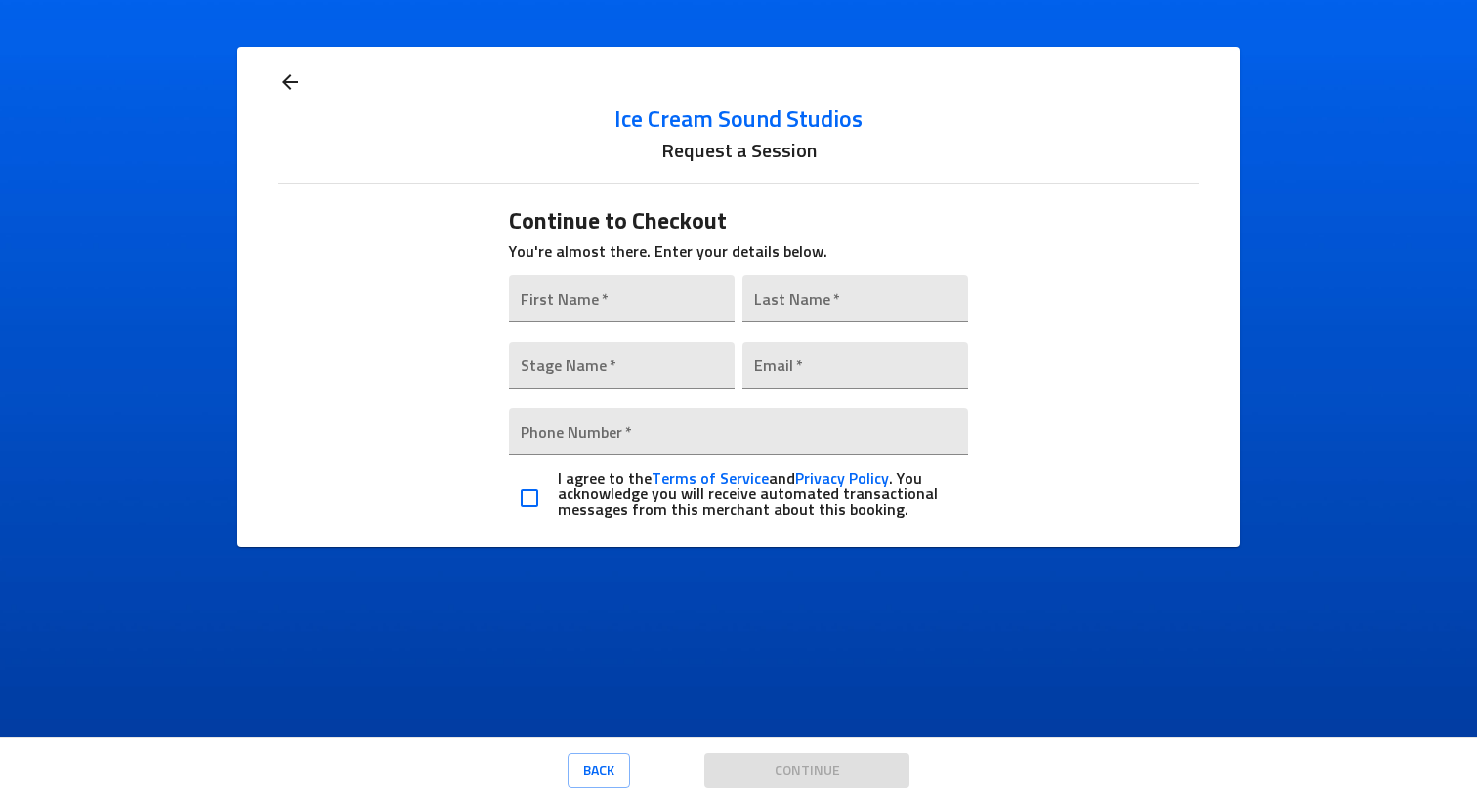
scroll to position [0, 0]
